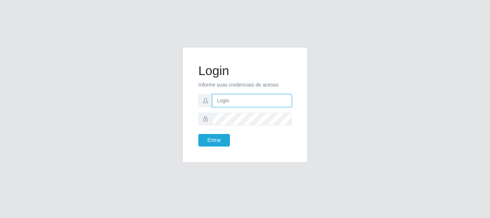
click at [221, 101] on input "text" at bounding box center [251, 100] width 79 height 13
type input "analucia@cestao"
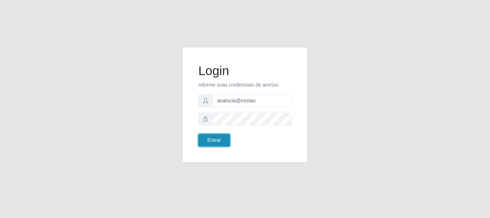
click at [215, 140] on button "Entrar" at bounding box center [214, 140] width 32 height 13
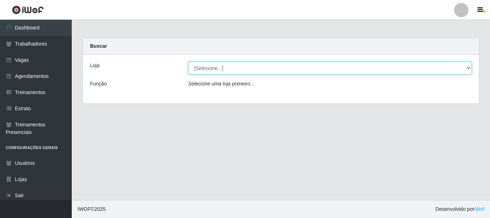
click at [468, 65] on select "[Selecione...] O Cestão - Geisel" at bounding box center [329, 68] width 283 height 13
select select "224"
click at [188, 62] on select "[Selecione...] O Cestão - Geisel" at bounding box center [329, 68] width 283 height 13
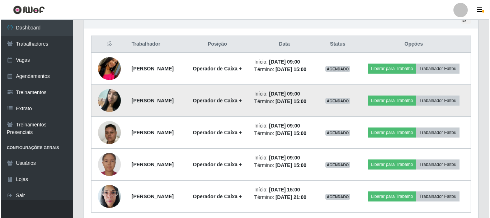
scroll to position [274, 0]
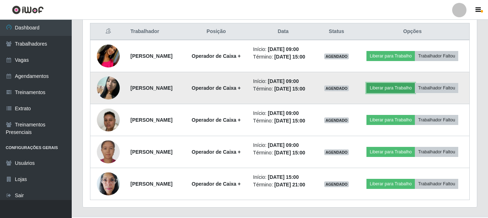
click at [384, 87] on button "Liberar para Trabalho" at bounding box center [390, 88] width 48 height 10
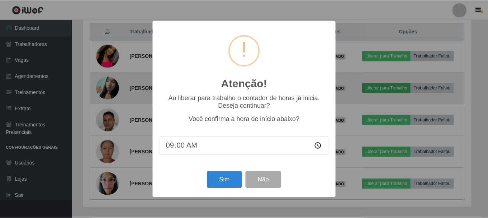
scroll to position [149, 390]
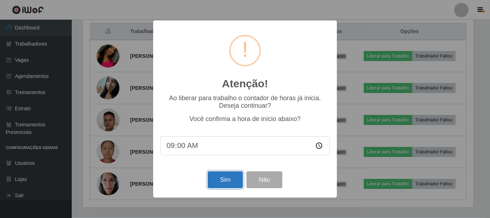
click at [229, 180] on button "Sim" at bounding box center [224, 179] width 35 height 17
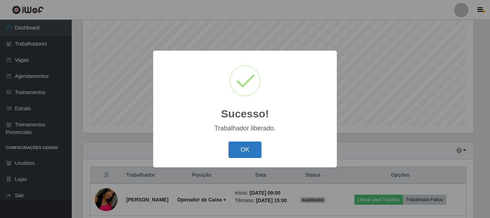
click at [247, 148] on button "OK" at bounding box center [244, 149] width 33 height 17
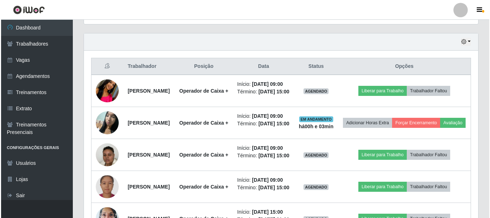
scroll to position [238, 0]
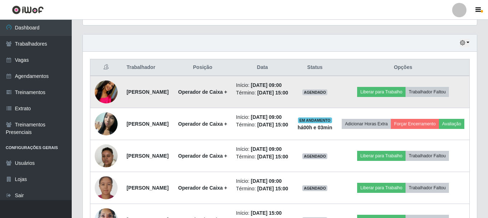
click at [110, 95] on img at bounding box center [106, 91] width 23 height 41
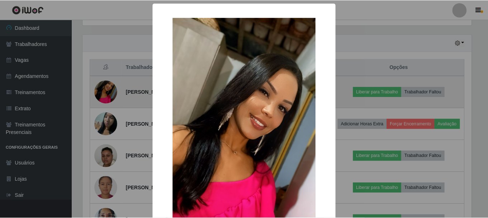
scroll to position [149, 390]
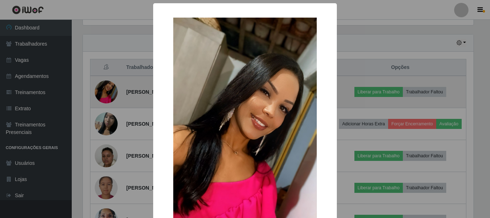
click at [110, 95] on div "× OK Cancel" at bounding box center [245, 109] width 490 height 218
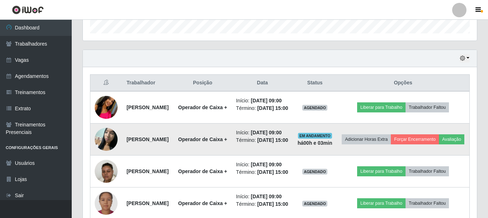
scroll to position [210, 0]
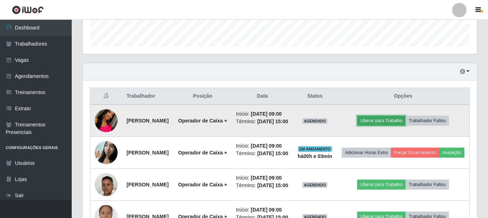
click at [375, 124] on button "Liberar para Trabalho" at bounding box center [381, 120] width 48 height 10
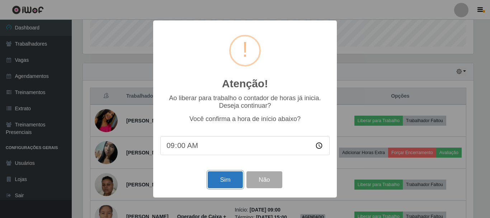
click at [233, 178] on button "Sim" at bounding box center [224, 179] width 35 height 17
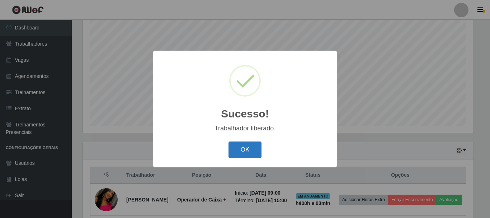
click at [250, 145] on button "OK" at bounding box center [244, 149] width 33 height 17
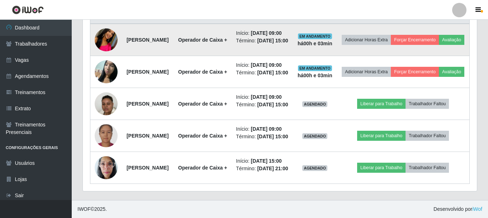
scroll to position [310, 0]
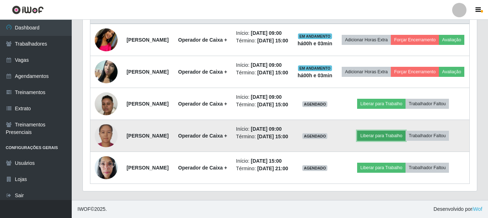
click at [392, 136] on button "Liberar para Trabalho" at bounding box center [381, 135] width 48 height 10
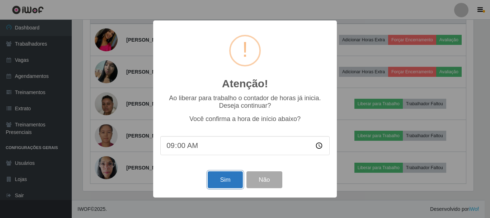
click at [231, 180] on button "Sim" at bounding box center [224, 179] width 35 height 17
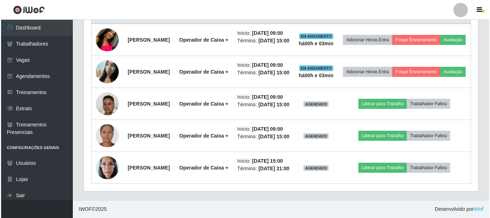
scroll to position [0, 0]
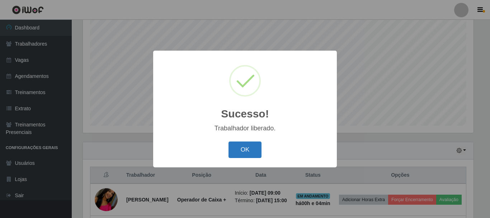
click at [242, 147] on button "OK" at bounding box center [244, 149] width 33 height 17
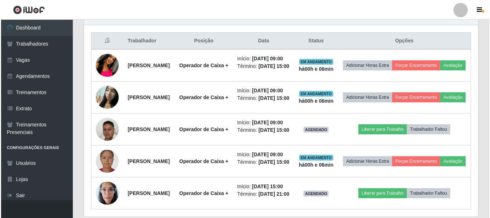
scroll to position [274, 0]
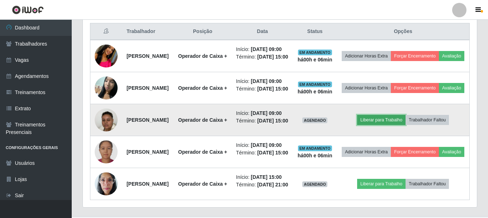
click at [405, 125] on button "Liberar para Trabalho" at bounding box center [381, 120] width 48 height 10
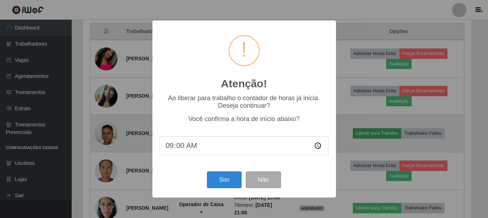
scroll to position [149, 390]
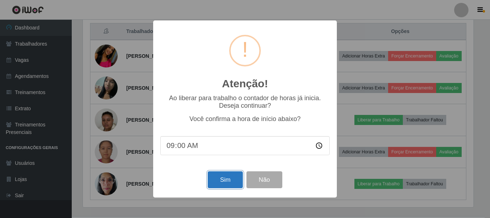
click at [224, 181] on button "Sim" at bounding box center [224, 179] width 35 height 17
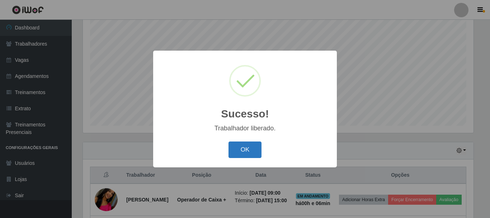
click at [237, 147] on button "OK" at bounding box center [244, 149] width 33 height 17
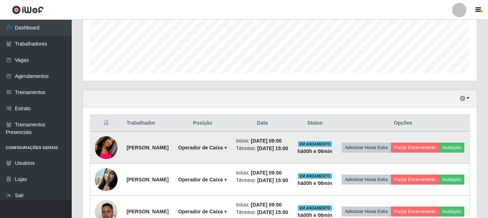
scroll to position [174, 0]
